Goal: Information Seeking & Learning: Learn about a topic

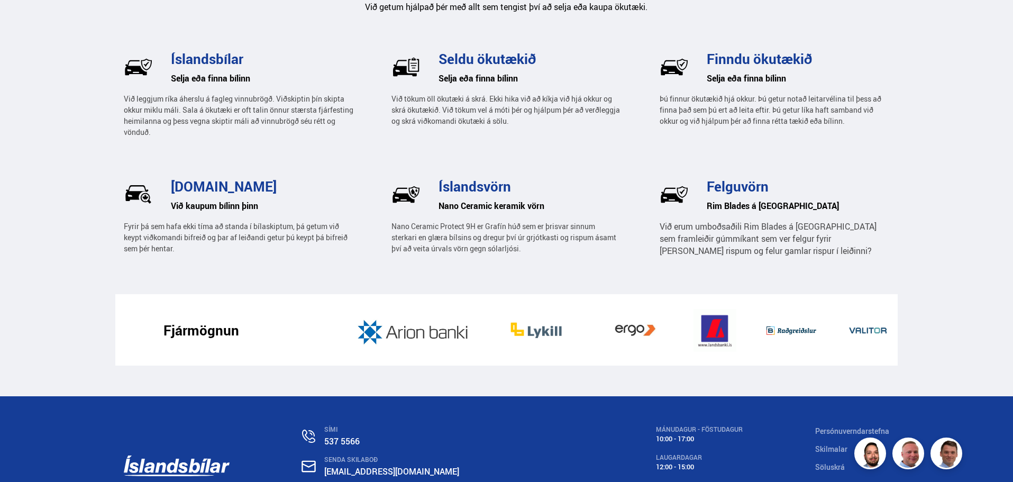
scroll to position [1433, 0]
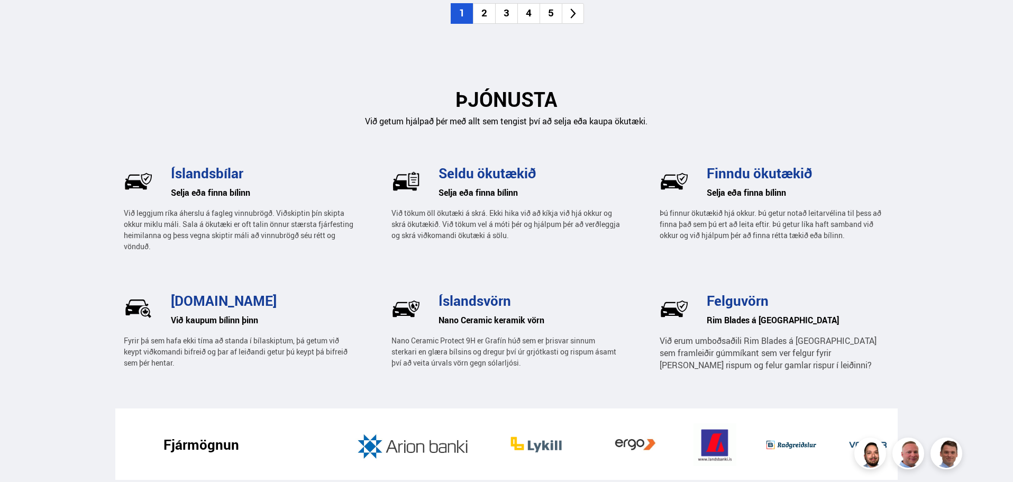
click at [414, 319] on img at bounding box center [406, 308] width 29 height 29
click at [404, 309] on img at bounding box center [406, 308] width 29 height 29
drag, startPoint x: 390, startPoint y: 335, endPoint x: 445, endPoint y: 345, distance: 56.0
click at [445, 345] on div "Íslandsbílar Selja eða finna bílinn Við leggjum ríka áherslu á fagleg vinnubrög…" at bounding box center [507, 284] width 766 height 247
click at [468, 349] on p "Nano Ceramic Protect 9H er Grafín húð sem er þrisvar sinnum sterkari en glæra b…" at bounding box center [507, 351] width 230 height 33
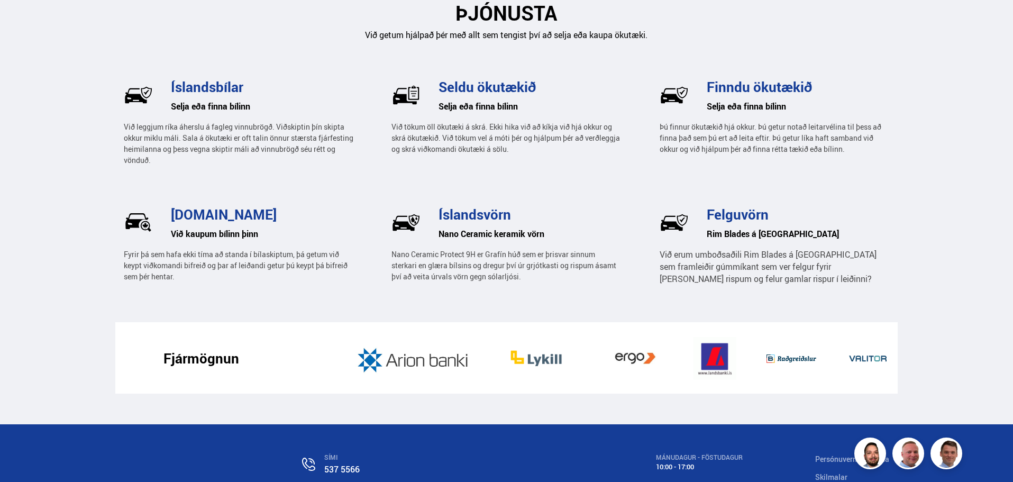
scroll to position [1539, 0]
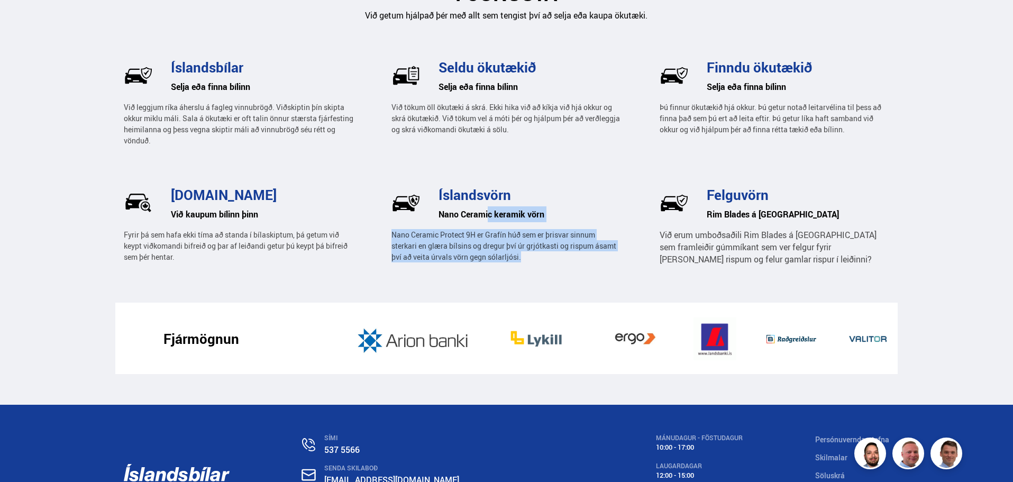
drag, startPoint x: 586, startPoint y: 254, endPoint x: 486, endPoint y: 271, distance: 102.0
click at [487, 272] on div "Íslandsbílar Selja eða finna bílinn Við leggjum ríka áherslu á fagleg vinnubrög…" at bounding box center [507, 179] width 766 height 247
click at [460, 241] on p "Nano Ceramic Protect 9H er Grafín húð sem er þrisvar sinnum sterkari en glæra b…" at bounding box center [507, 245] width 230 height 33
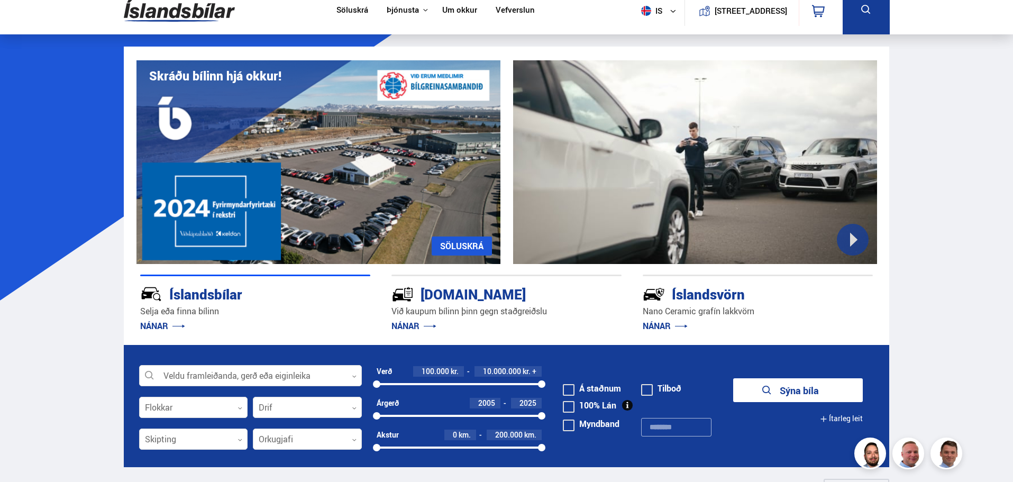
scroll to position [0, 0]
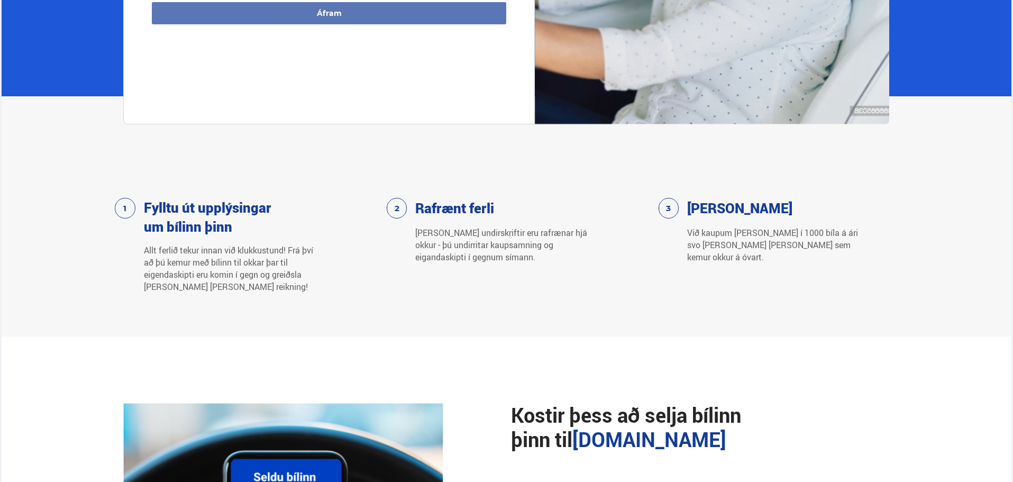
scroll to position [476, 0]
